Goal: Task Accomplishment & Management: Use online tool/utility

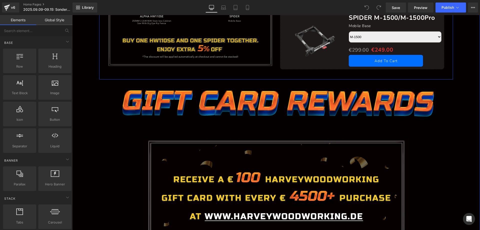
scroll to position [875, 0]
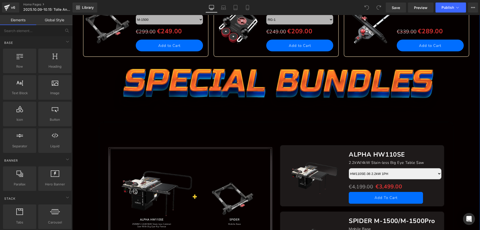
scroll to position [800, 0]
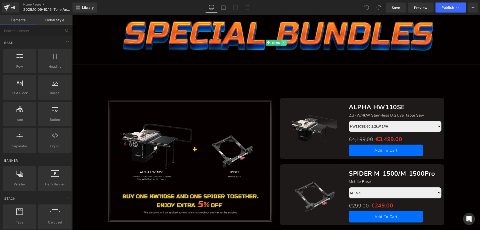
click at [283, 44] on icon at bounding box center [284, 42] width 3 height 3
click at [285, 44] on icon at bounding box center [286, 42] width 3 height 3
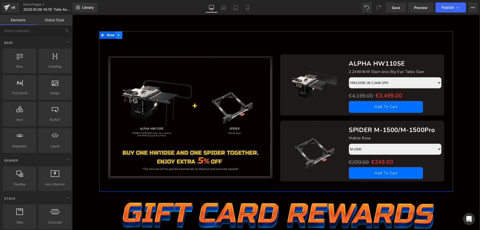
click at [117, 36] on icon at bounding box center [119, 35] width 4 height 4
click at [130, 36] on icon at bounding box center [132, 35] width 4 height 4
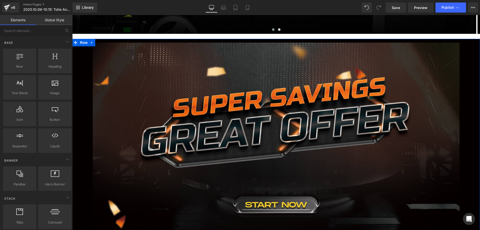
scroll to position [0, 0]
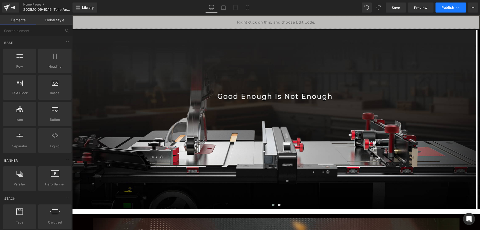
click at [446, 9] on span "Publish" at bounding box center [448, 8] width 13 height 4
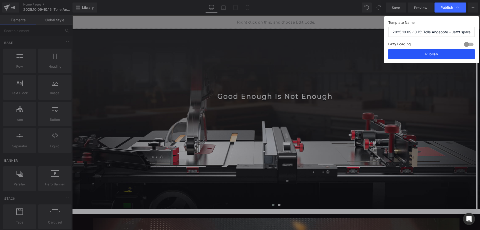
click at [423, 55] on button "Publish" at bounding box center [431, 54] width 87 height 10
